Goal: Task Accomplishment & Management: Use online tool/utility

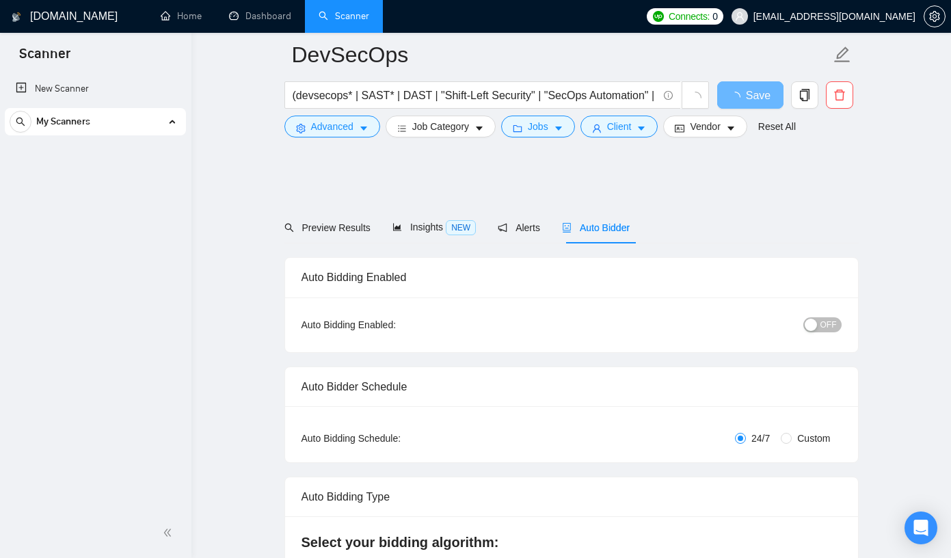
scroll to position [715, 0]
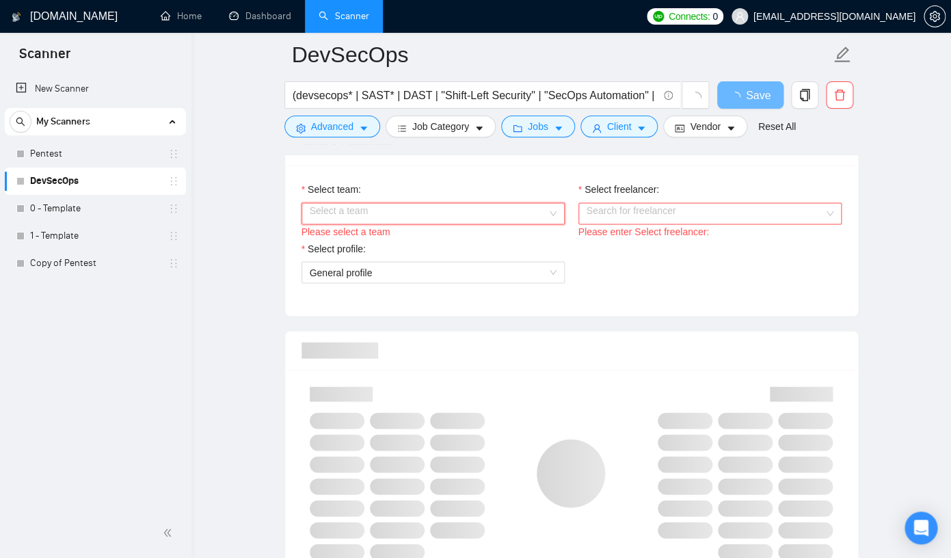
click at [411, 221] on input "Select team:" at bounding box center [428, 213] width 237 height 21
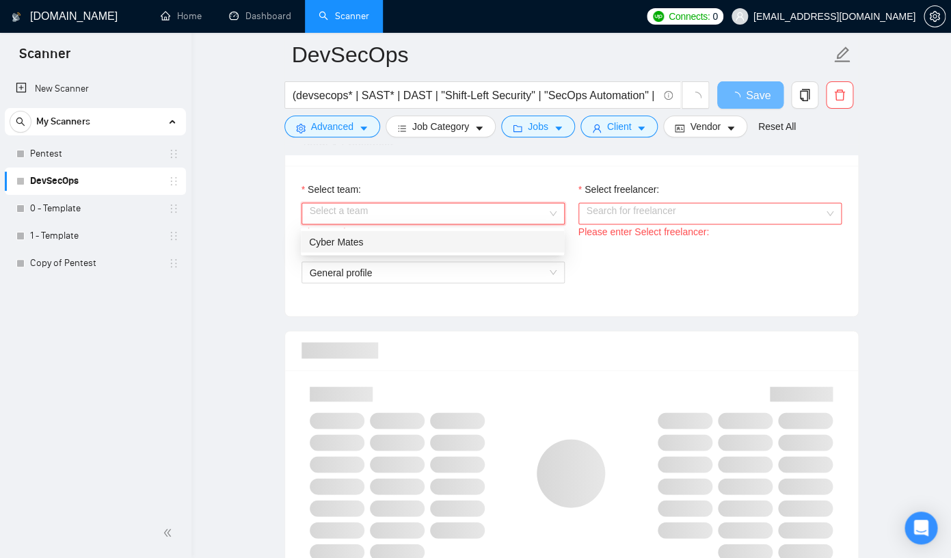
click at [391, 244] on div "Cyber Mates" at bounding box center [432, 241] width 247 height 15
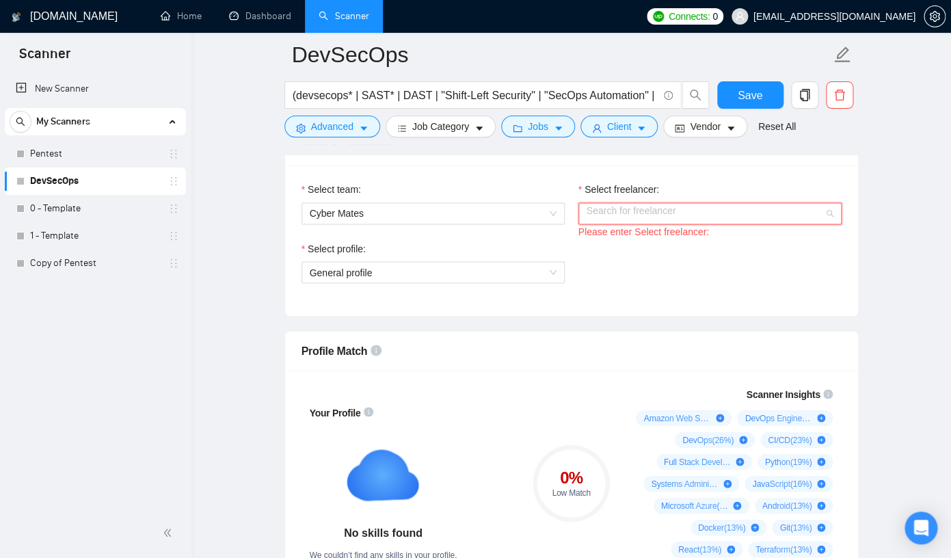
click at [632, 220] on input "Select freelancer:" at bounding box center [704, 213] width 237 height 21
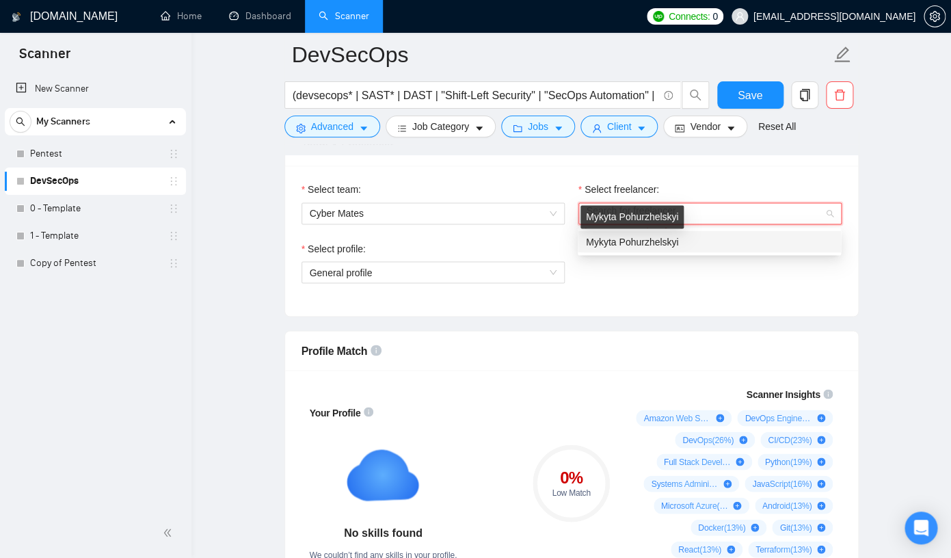
click at [649, 239] on span "Mykyta Pohurzhelskyi" at bounding box center [632, 241] width 92 height 11
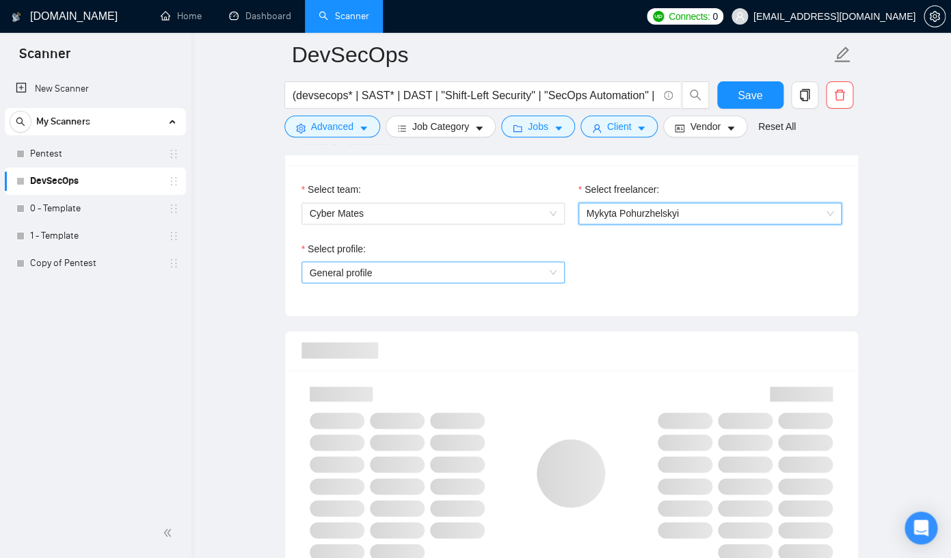
click at [543, 277] on span "General profile" at bounding box center [433, 272] width 247 height 21
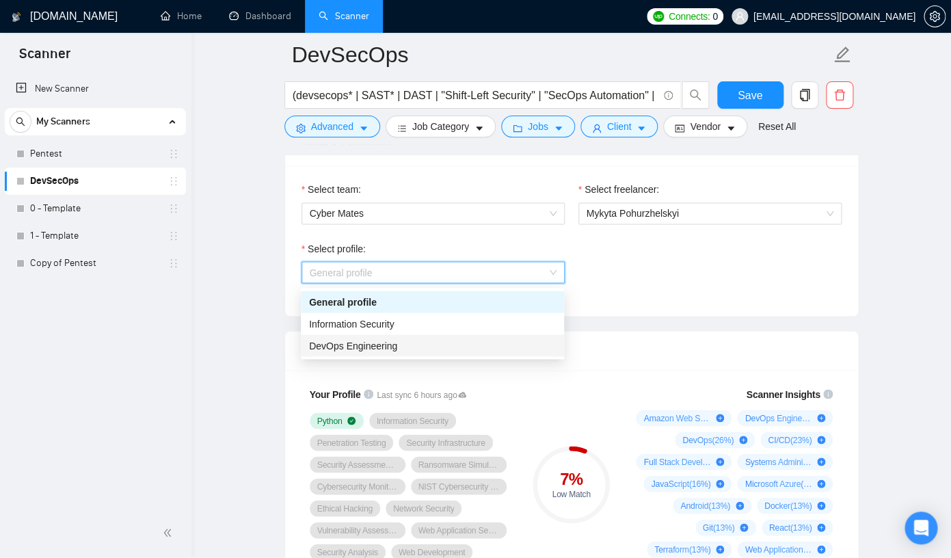
click at [476, 340] on div "DevOps Engineering" at bounding box center [432, 345] width 247 height 15
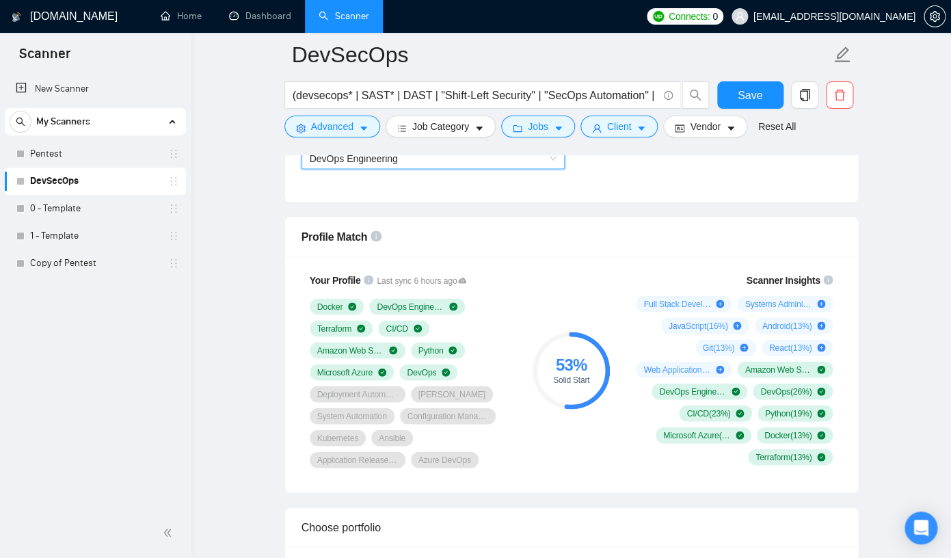
scroll to position [830, 0]
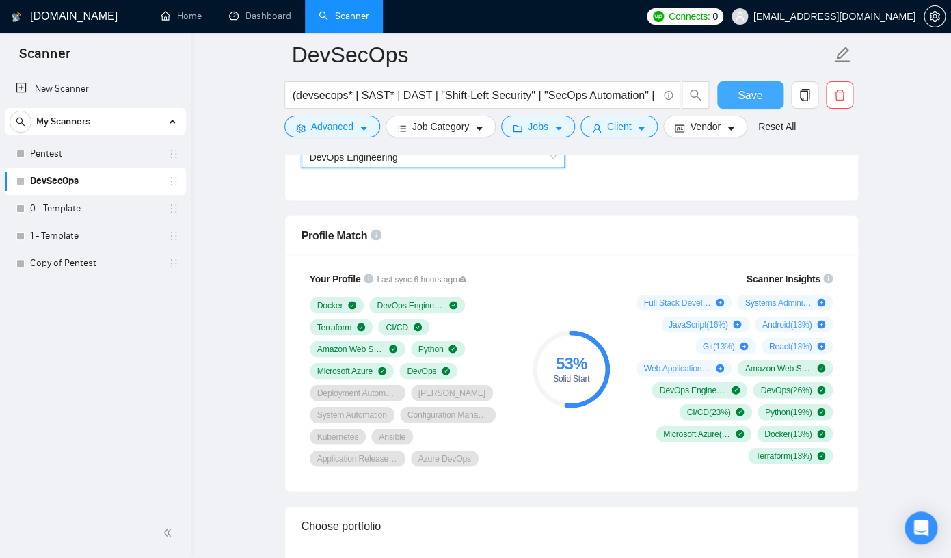
click at [758, 98] on span "Save" at bounding box center [749, 95] width 25 height 17
click at [94, 154] on link "Pentest" at bounding box center [95, 153] width 130 height 27
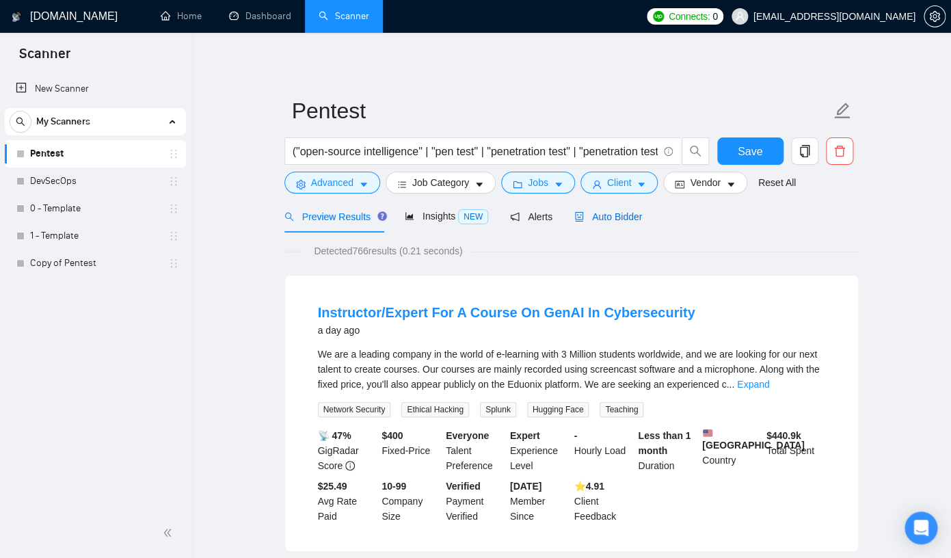
click at [613, 213] on span "Auto Bidder" at bounding box center [608, 216] width 68 height 11
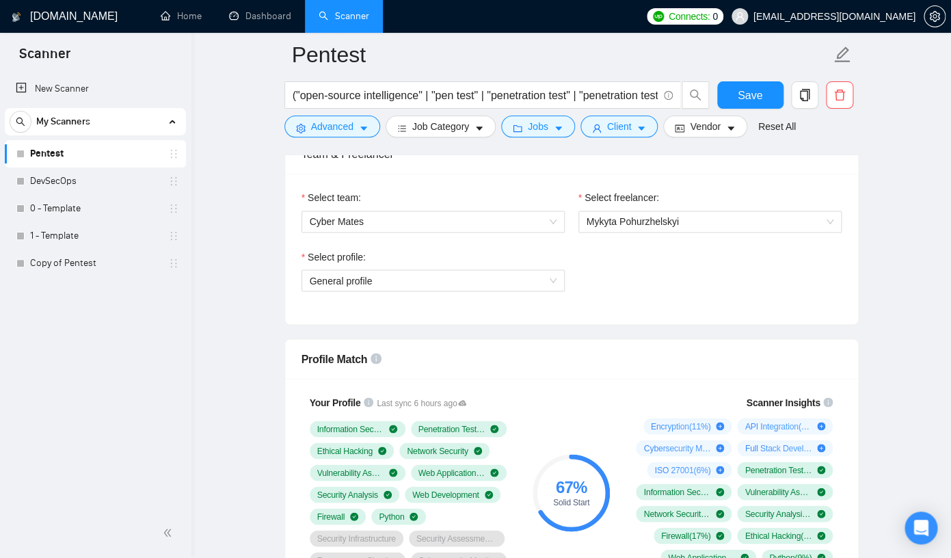
scroll to position [595, 0]
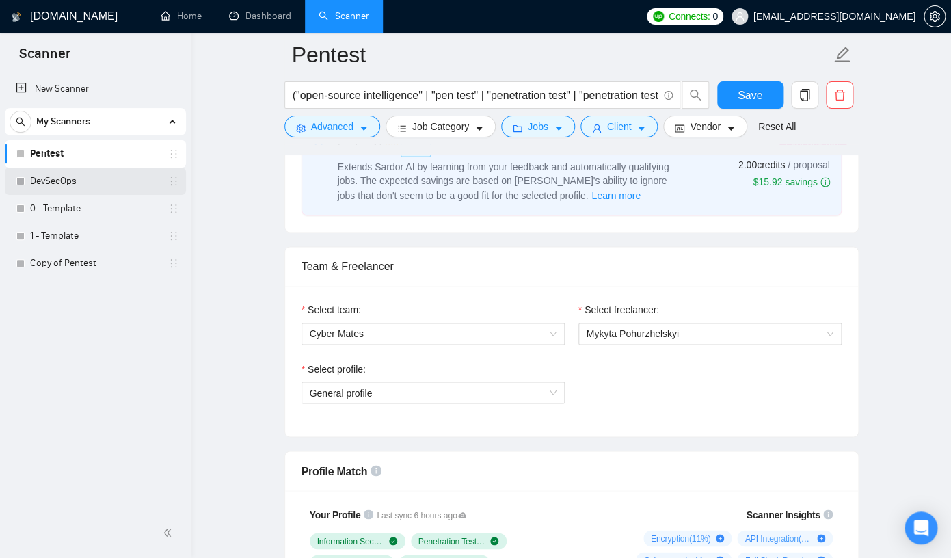
click at [68, 184] on link "DevSecOps" at bounding box center [95, 180] width 130 height 27
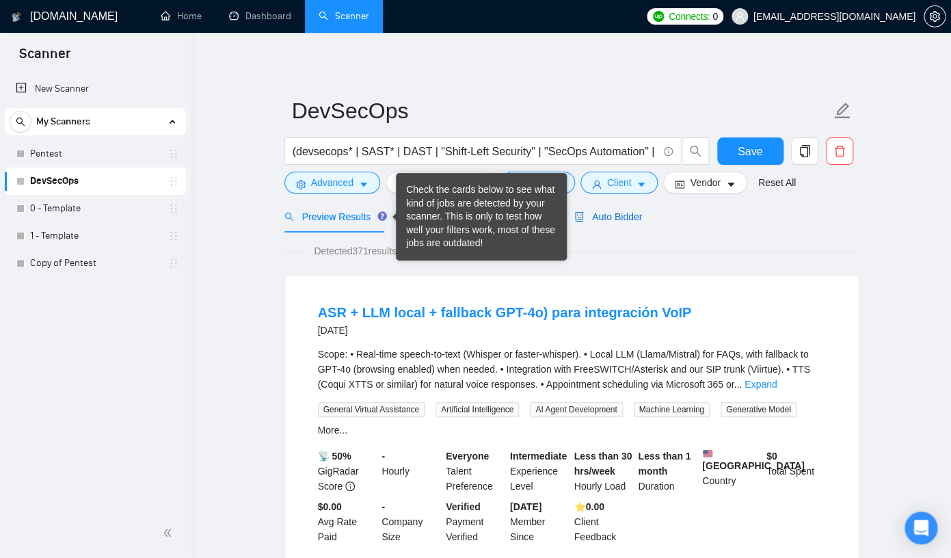
click at [592, 218] on span "Auto Bidder" at bounding box center [608, 216] width 68 height 11
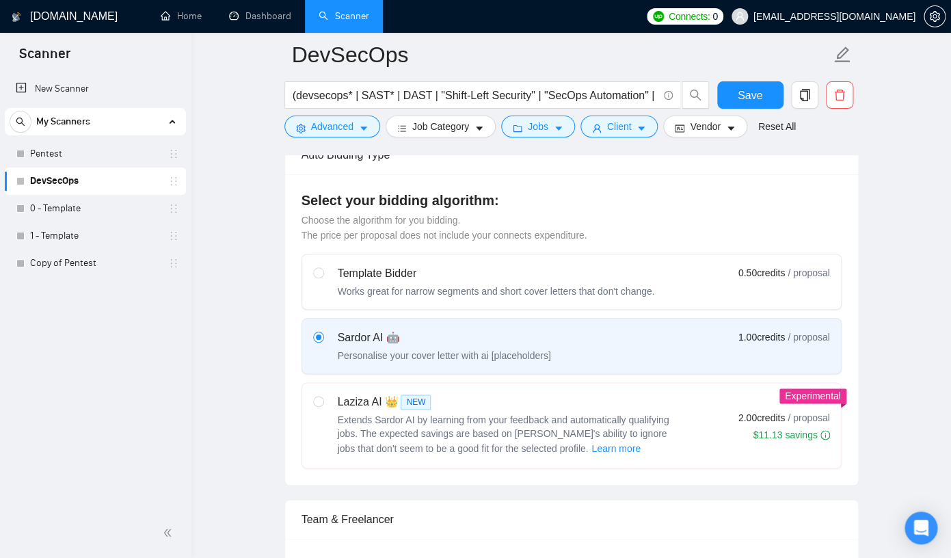
scroll to position [355, 0]
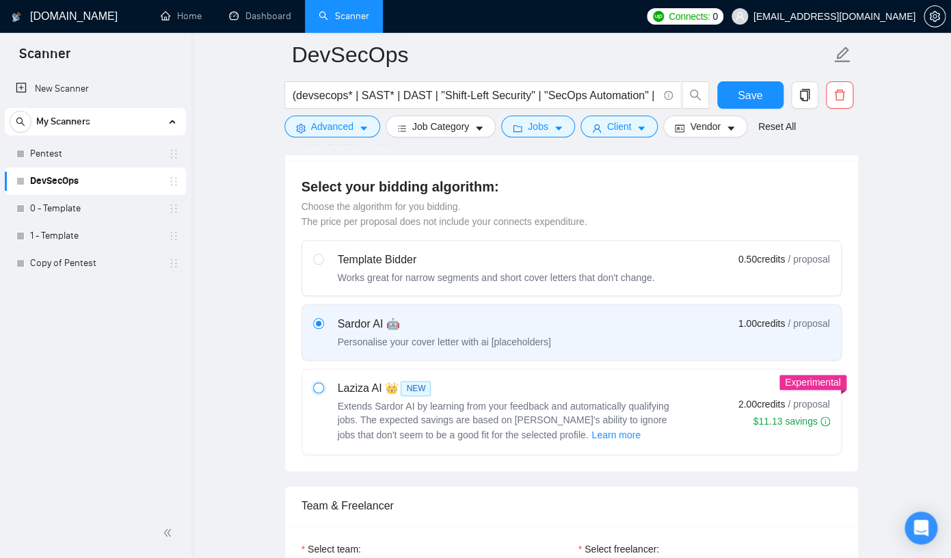
click at [321, 390] on input "radio" at bounding box center [318, 387] width 10 height 10
radio input "true"
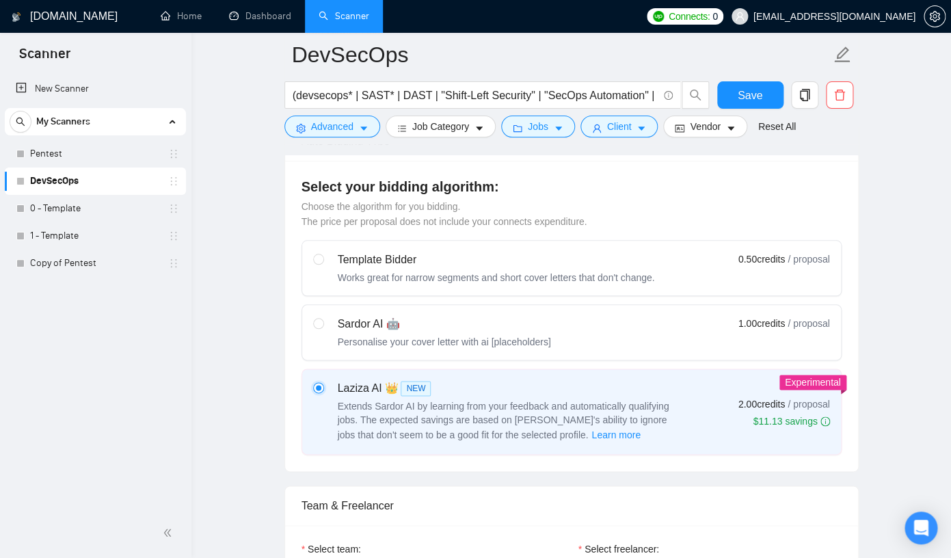
radio input "false"
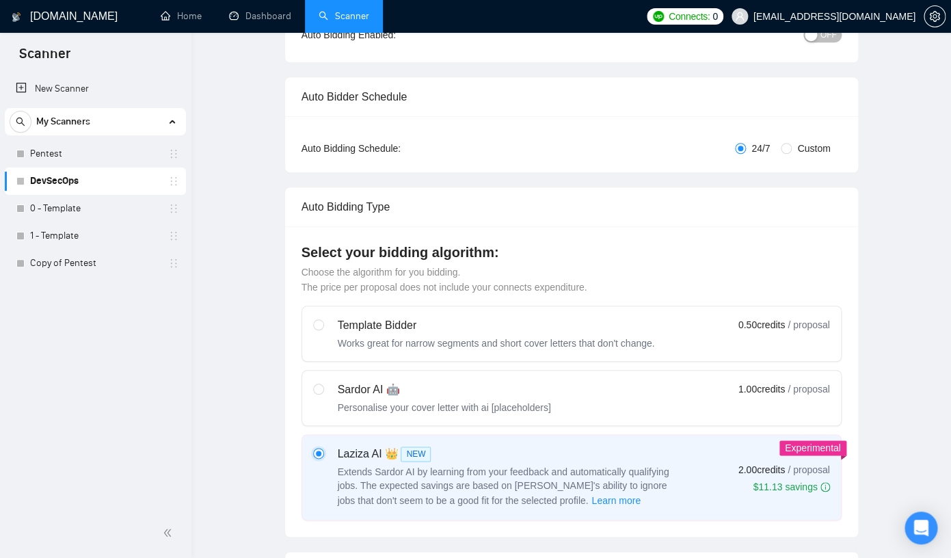
scroll to position [0, 0]
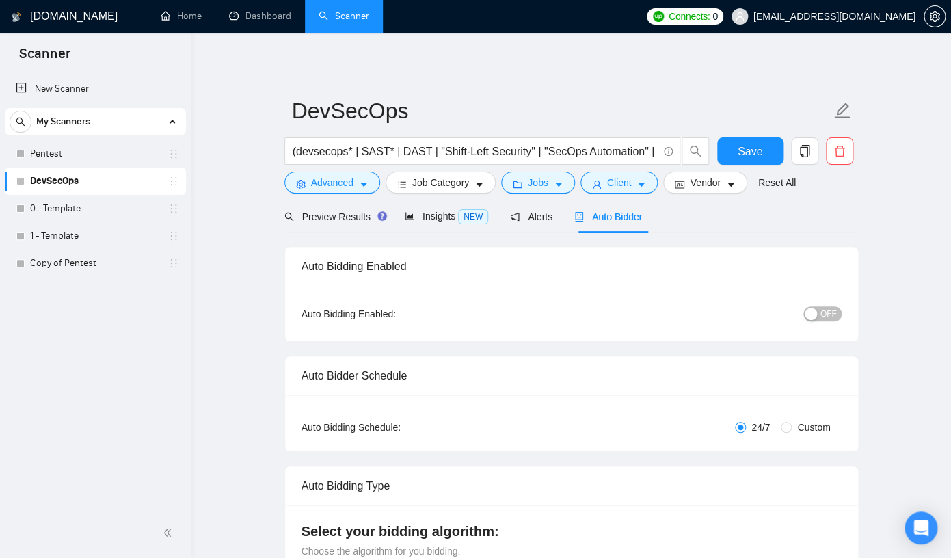
click at [835, 317] on span "OFF" at bounding box center [828, 313] width 16 height 15
click at [817, 316] on span "ON" at bounding box center [818, 313] width 12 height 15
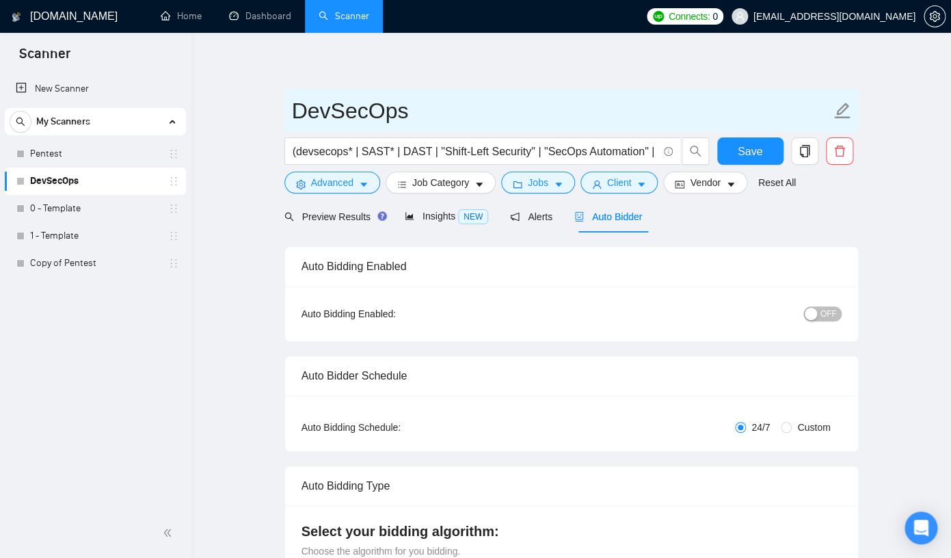
click at [549, 90] on span "DevSecOps" at bounding box center [571, 110] width 574 height 43
